Goal: Task Accomplishment & Management: Manage account settings

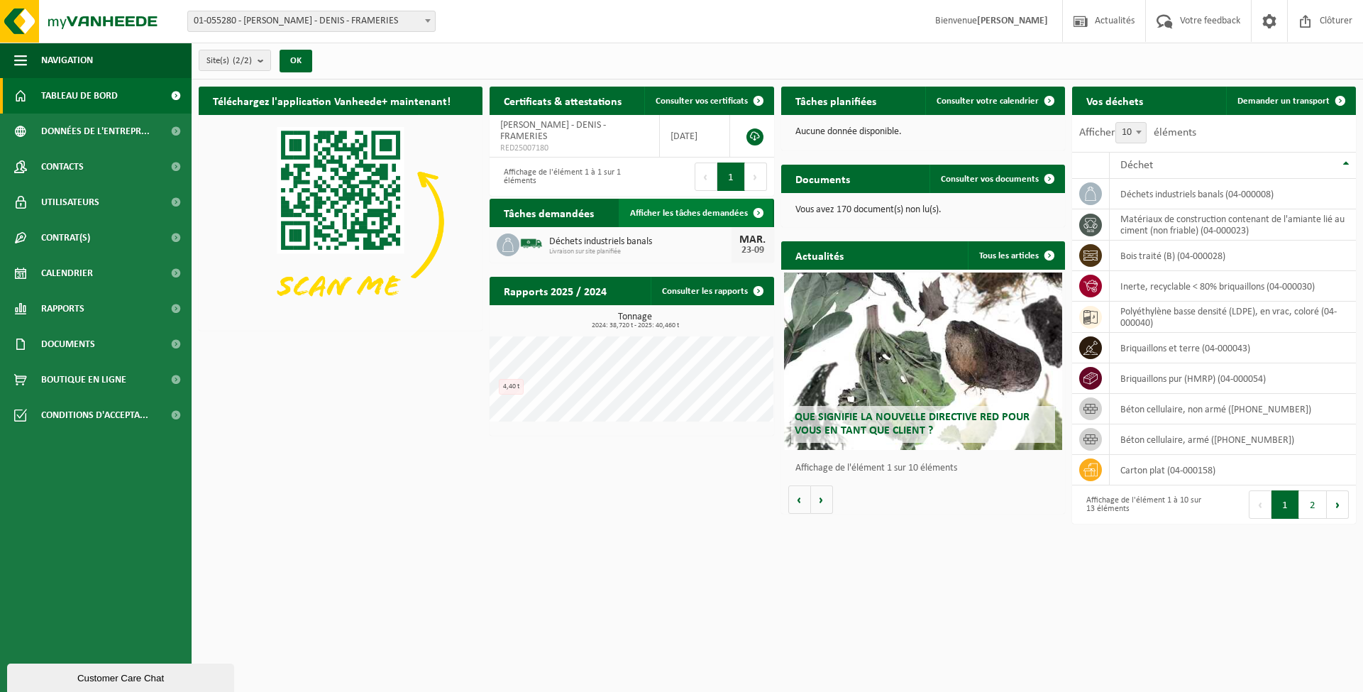
click at [650, 205] on link "Afficher les tâches demandées" at bounding box center [696, 213] width 154 height 28
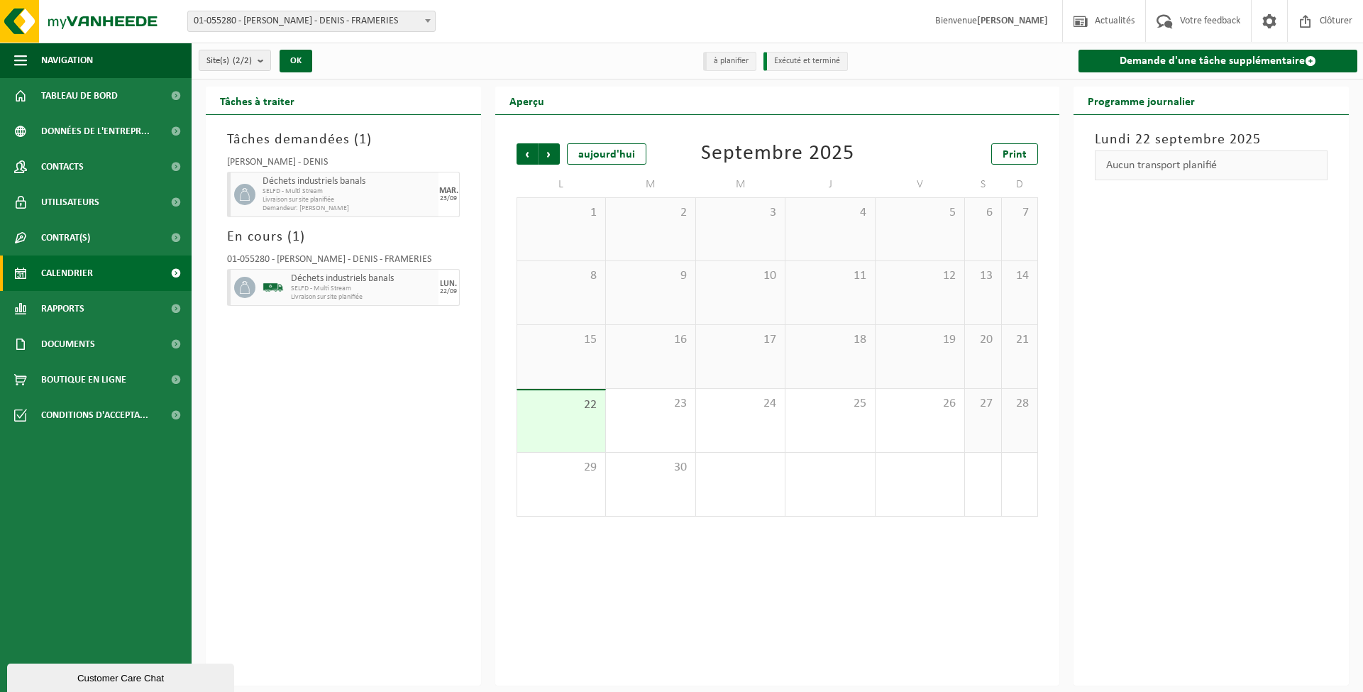
click at [248, 198] on icon at bounding box center [244, 194] width 13 height 13
click at [648, 418] on div "23" at bounding box center [650, 420] width 89 height 63
click at [357, 197] on span "Livraison sur site planifiée" at bounding box center [349, 200] width 172 height 9
click at [270, 136] on h3 "Tâches demandées ( 1 )" at bounding box center [343, 139] width 233 height 21
click at [254, 162] on div "SRL BERTIAUX - DENIS" at bounding box center [343, 165] width 233 height 14
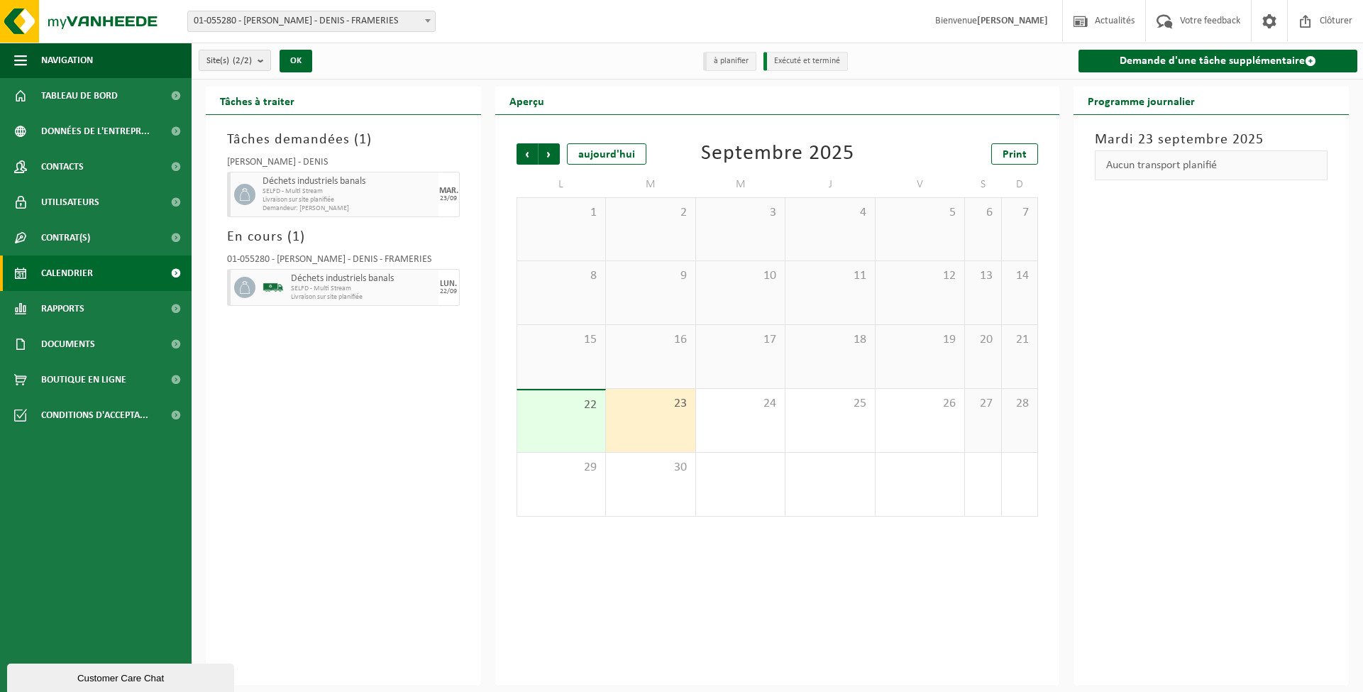
click at [253, 199] on span at bounding box center [244, 194] width 21 height 21
drag, startPoint x: 461, startPoint y: 191, endPoint x: 448, endPoint y: 190, distance: 12.8
click at [452, 191] on div "SRL BERTIAUX - DENIS Déchets industriels banals SELFD - Multi Stream Livraison …" at bounding box center [343, 184] width 247 height 69
click at [448, 190] on div "MAR." at bounding box center [448, 191] width 19 height 9
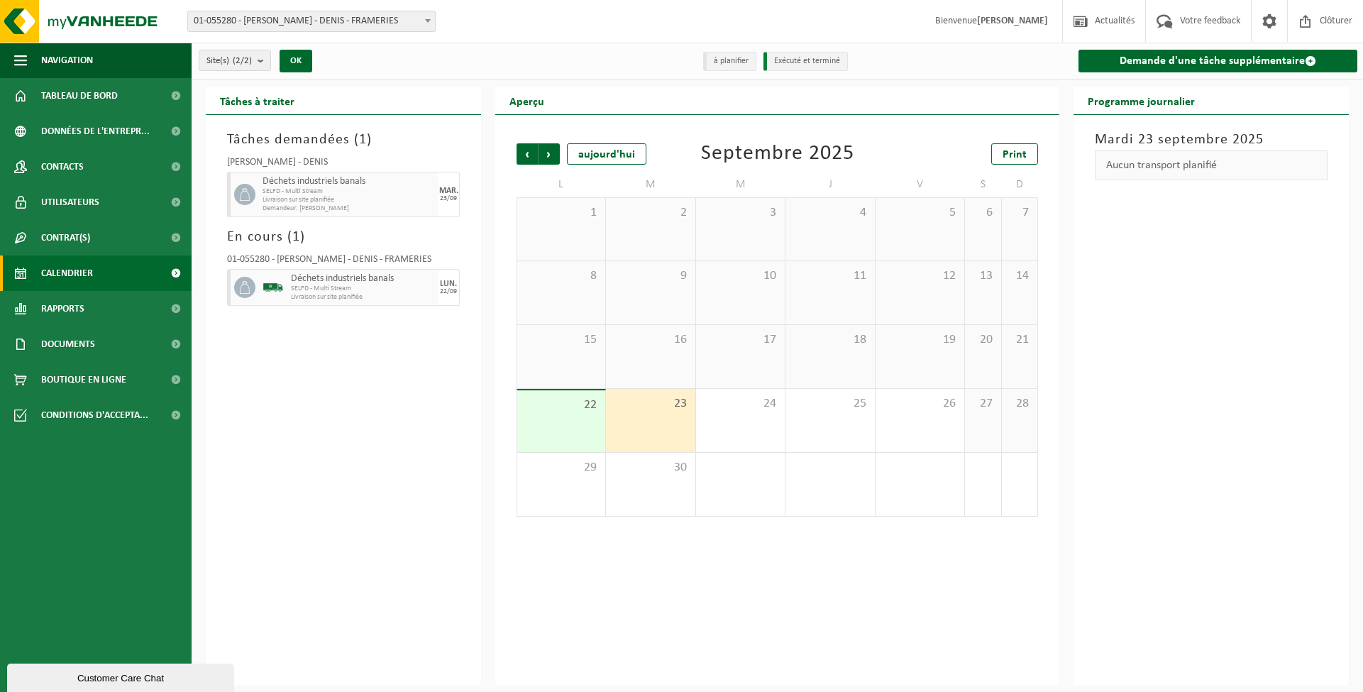
click at [675, 396] on span "23" at bounding box center [650, 404] width 75 height 16
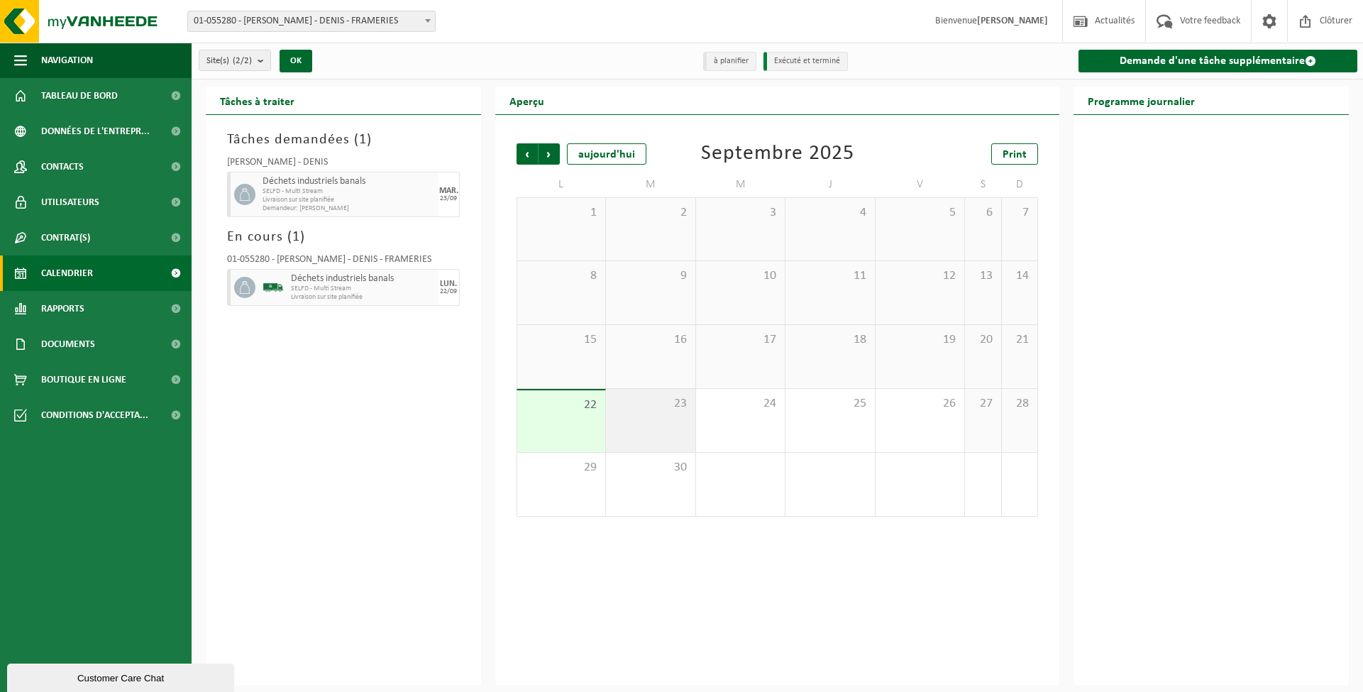
click at [676, 410] on div "23" at bounding box center [650, 420] width 89 height 63
click at [676, 409] on div "23" at bounding box center [650, 420] width 89 height 63
click at [730, 57] on li "à planifier" at bounding box center [729, 61] width 53 height 19
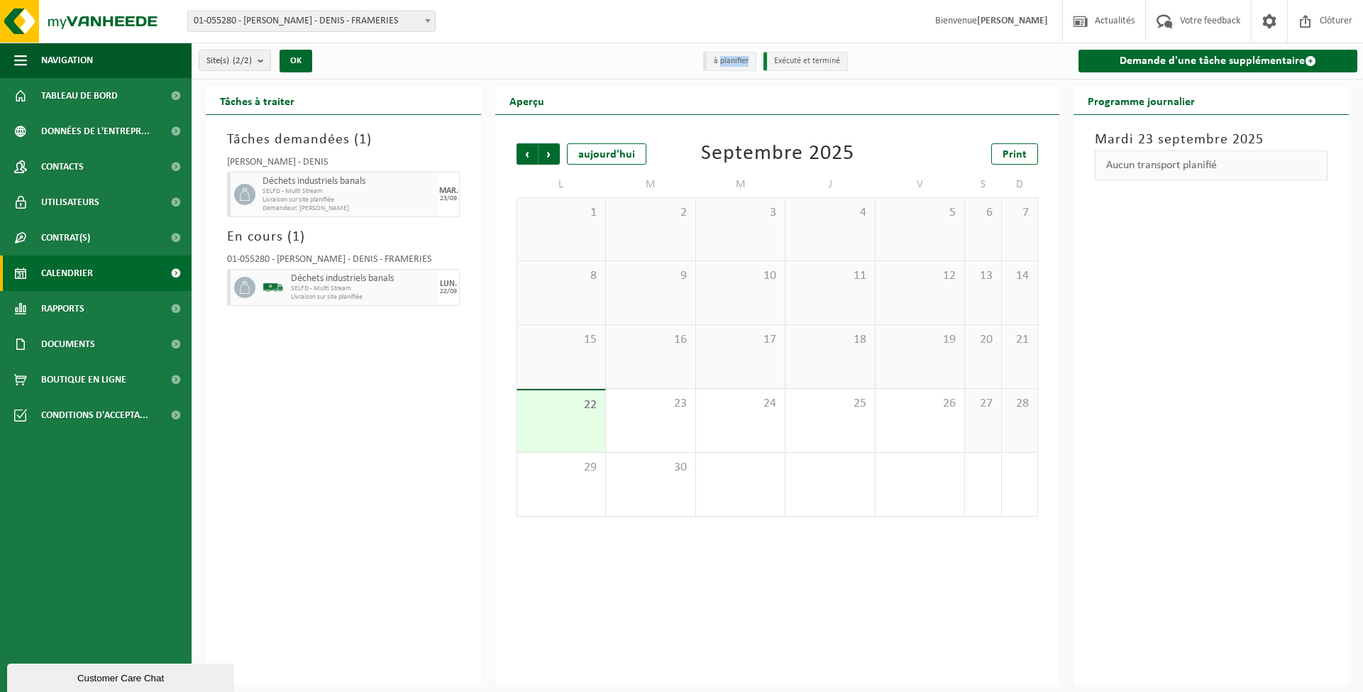
click at [730, 57] on li "à planifier" at bounding box center [729, 61] width 53 height 19
click at [259, 60] on b "submit" at bounding box center [264, 60] width 13 height 20
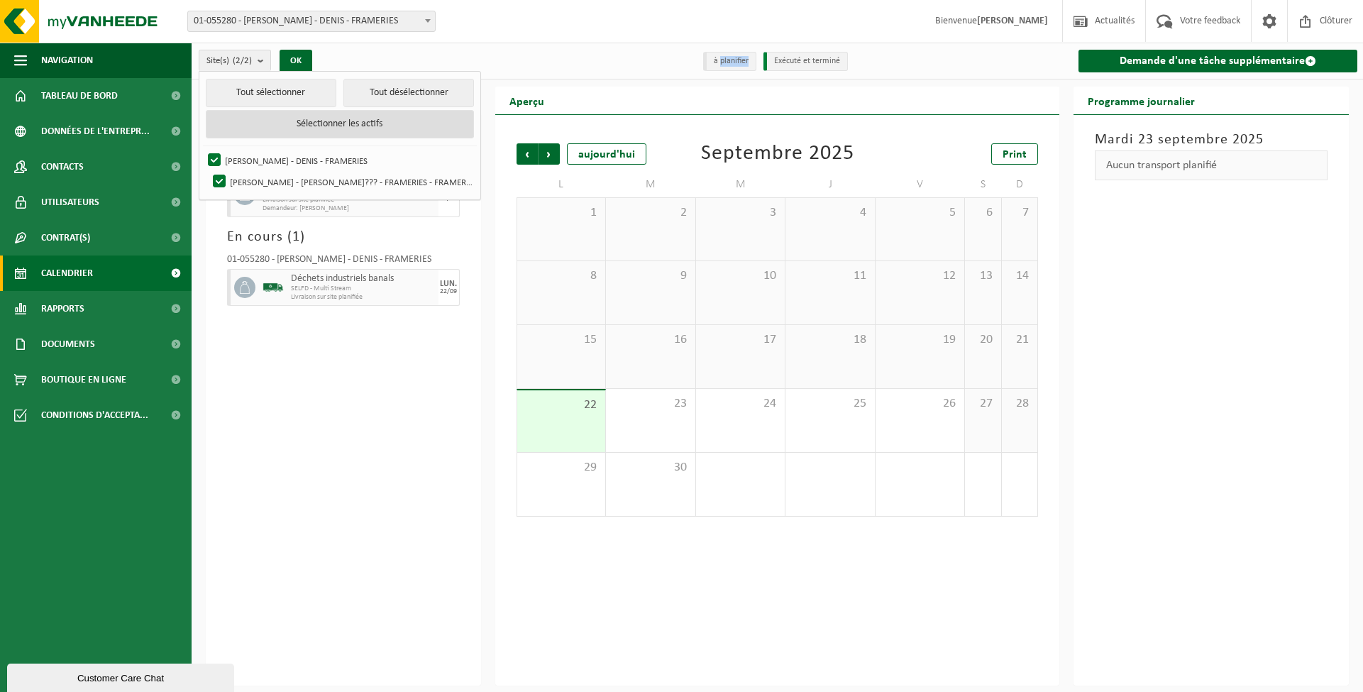
click at [333, 116] on button "Sélectionner les actifs" at bounding box center [340, 124] width 268 height 28
click at [237, 98] on button "Tout sélectionner" at bounding box center [271, 93] width 131 height 28
click at [357, 89] on button "Tout désélectionner" at bounding box center [408, 93] width 131 height 28
checkbox input "false"
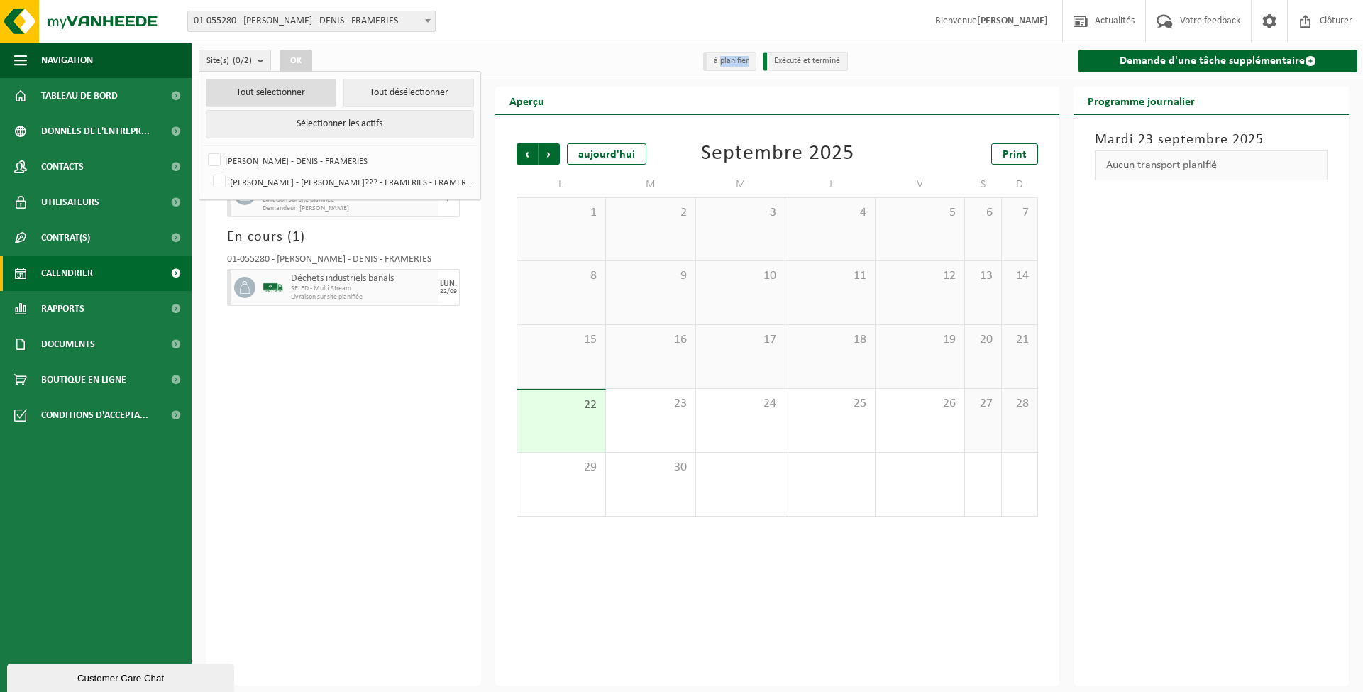
click at [270, 94] on button "Tout sélectionner" at bounding box center [271, 93] width 131 height 28
checkbox input "true"
click at [289, 392] on div "Tâches demandées ( 1 ) SRL BERTIAUX - DENIS Déchets industriels banals SELFD - …" at bounding box center [343, 400] width 275 height 570
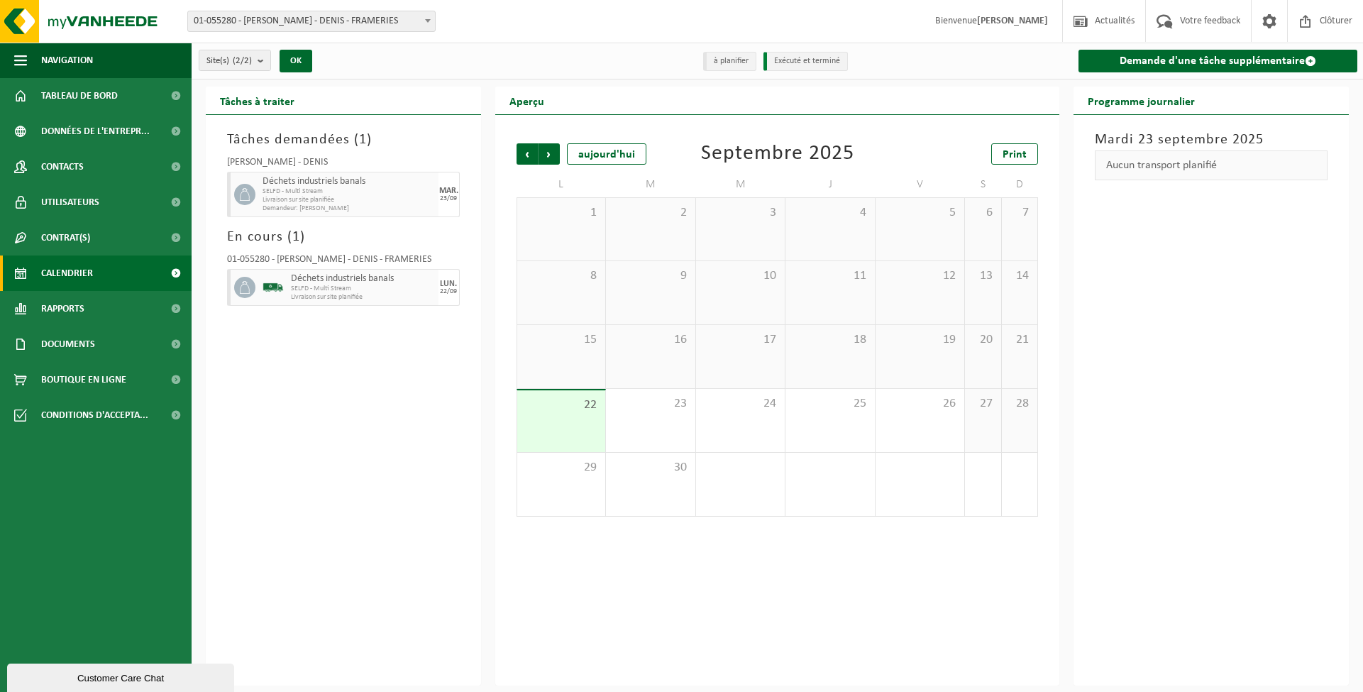
click at [1001, 25] on strong "[PERSON_NAME]" at bounding box center [1012, 21] width 71 height 11
click at [1006, 23] on strong "[PERSON_NAME]" at bounding box center [1012, 21] width 71 height 11
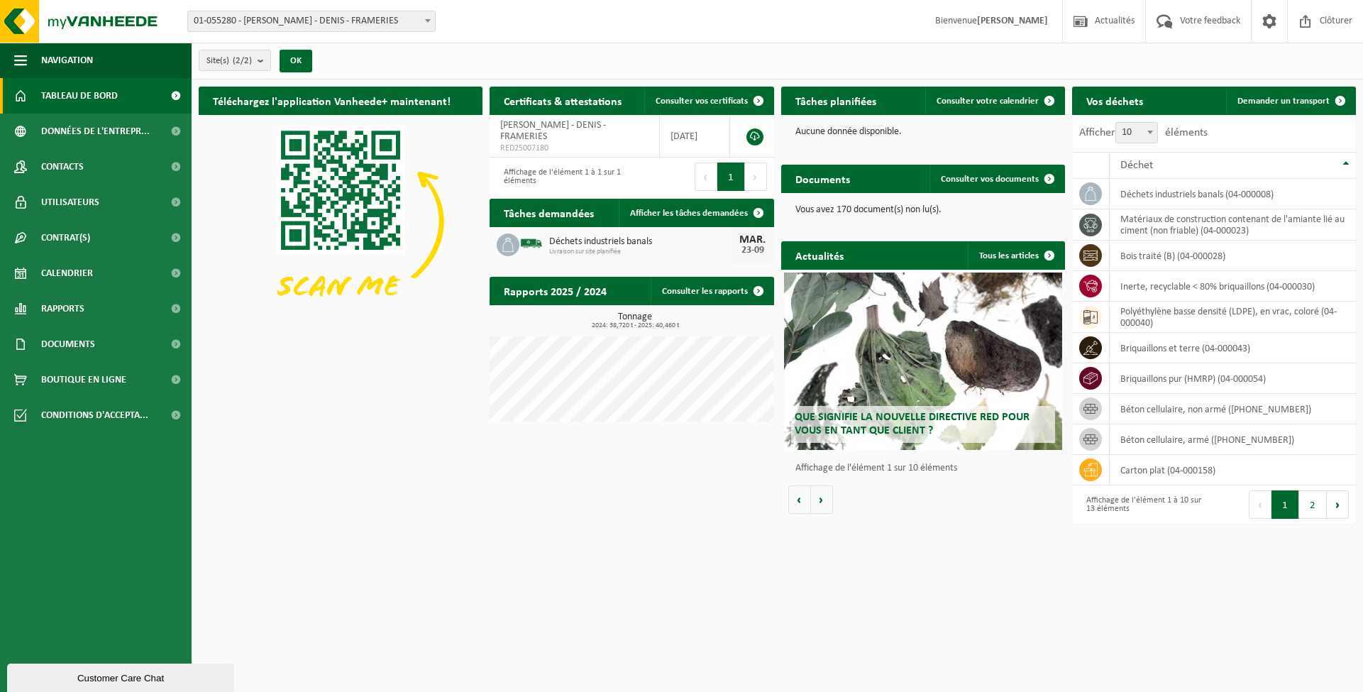
click at [1025, 24] on strong "[PERSON_NAME]" at bounding box center [1012, 21] width 71 height 11
click at [944, 22] on span "Bienvenue Valmy Moulin" at bounding box center [991, 21] width 141 height 42
click at [1259, 21] on span at bounding box center [1269, 21] width 21 height 42
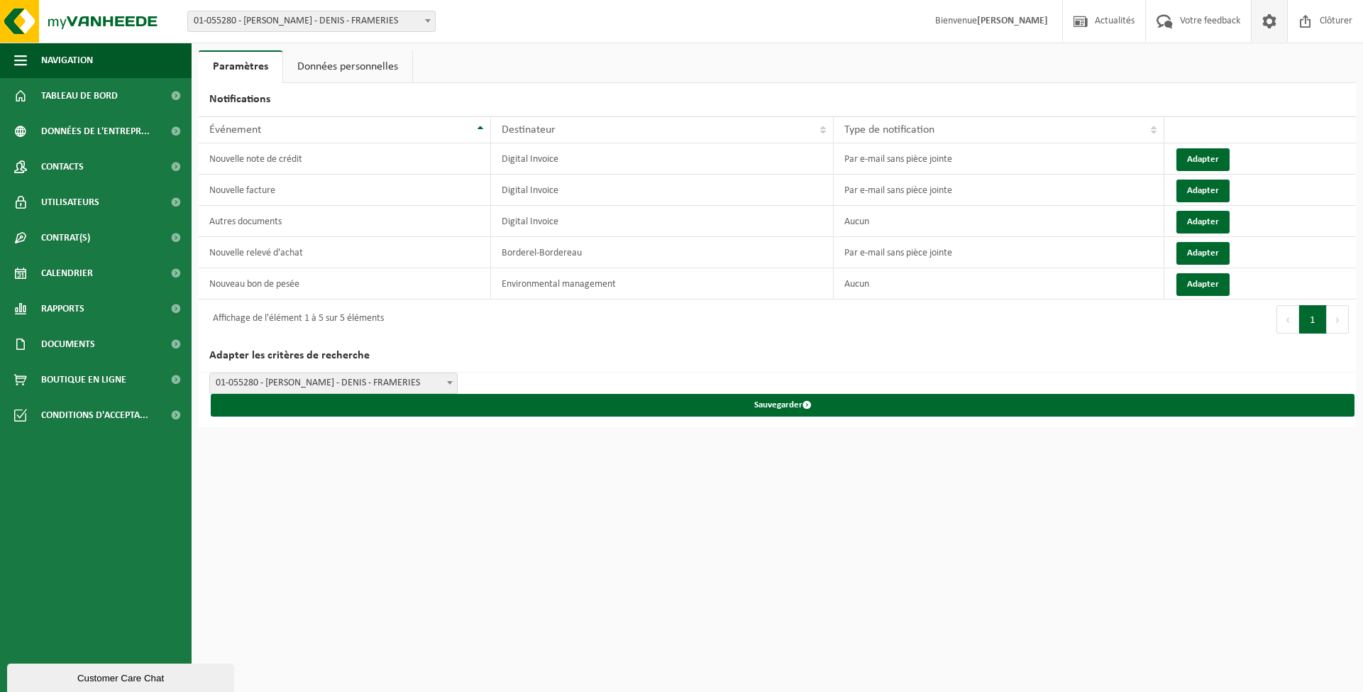
click at [363, 64] on link "Données personnelles" at bounding box center [347, 66] width 129 height 33
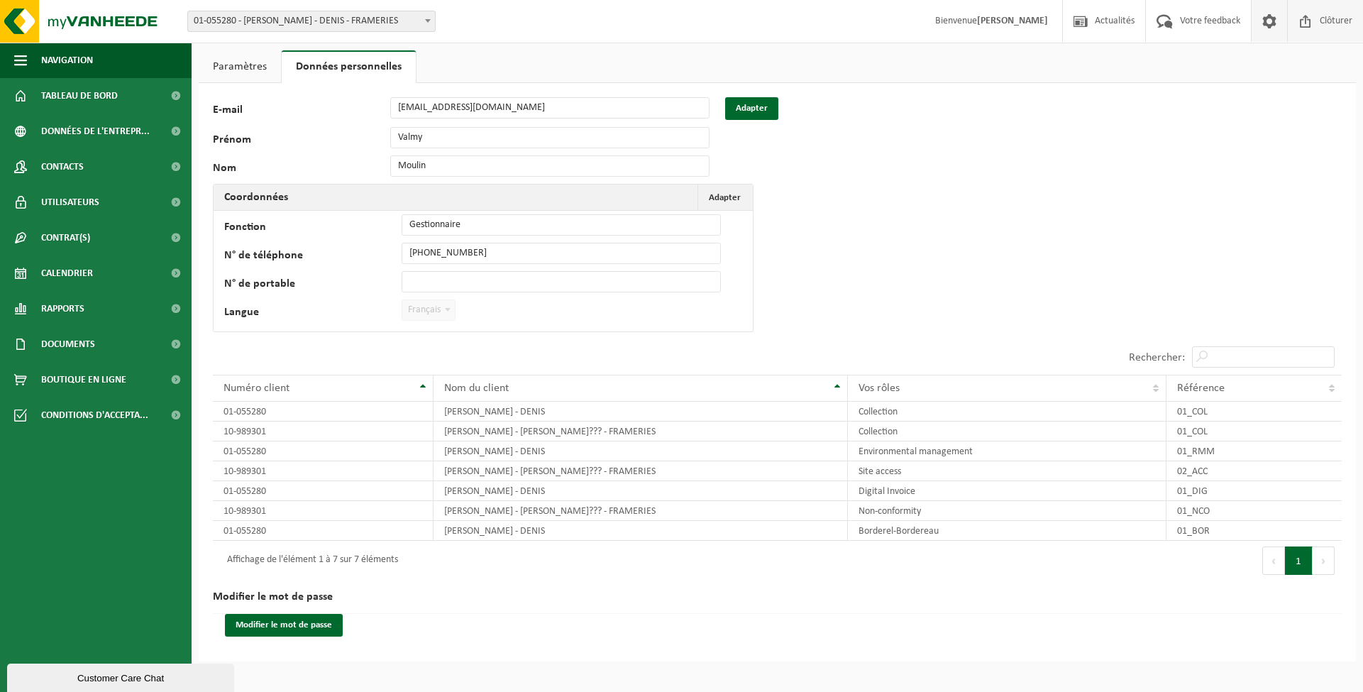
click at [1323, 31] on span "Clôturer" at bounding box center [1336, 21] width 40 height 42
